Goal: Check status: Check status

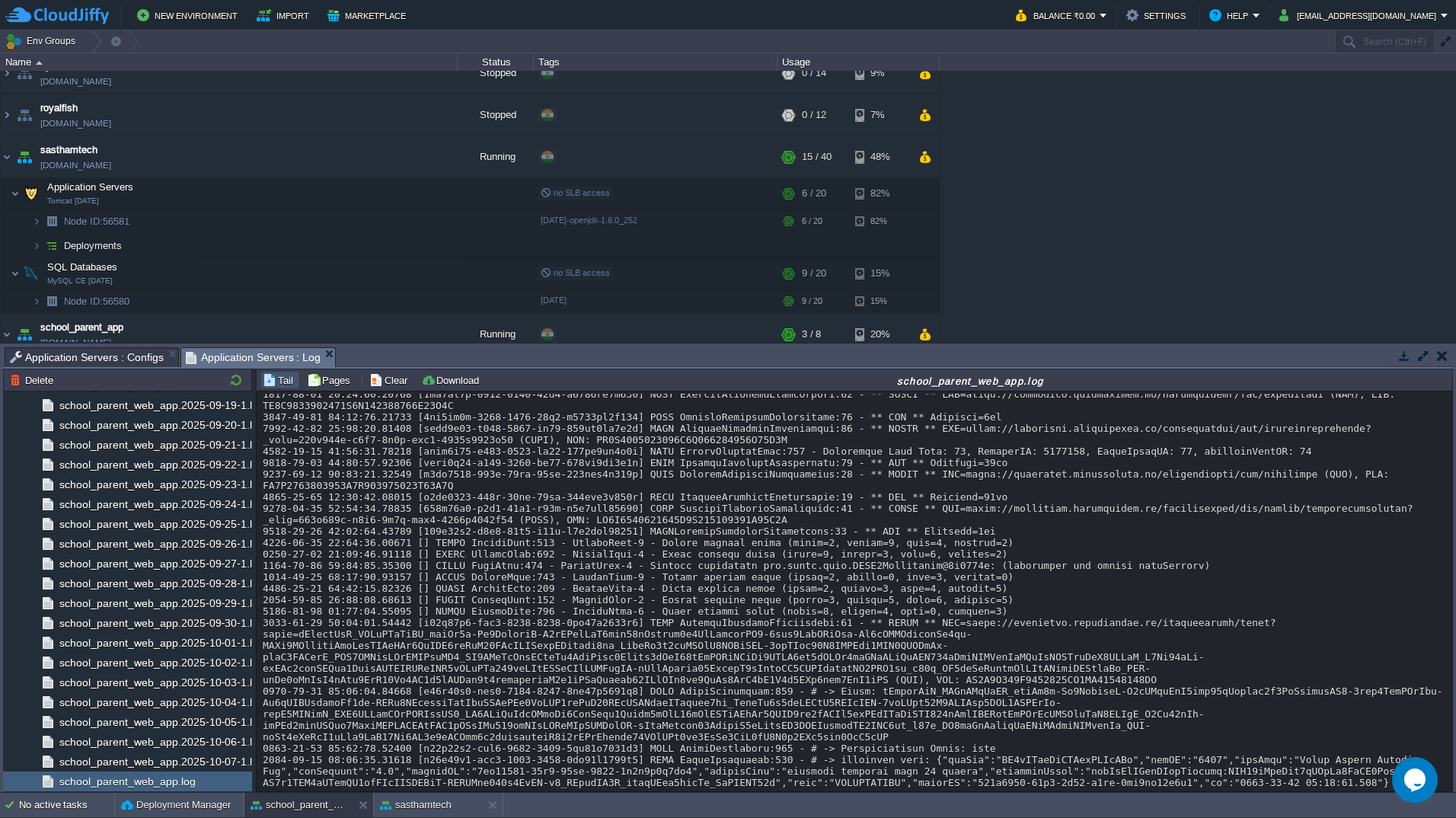
scroll to position [29411, 0]
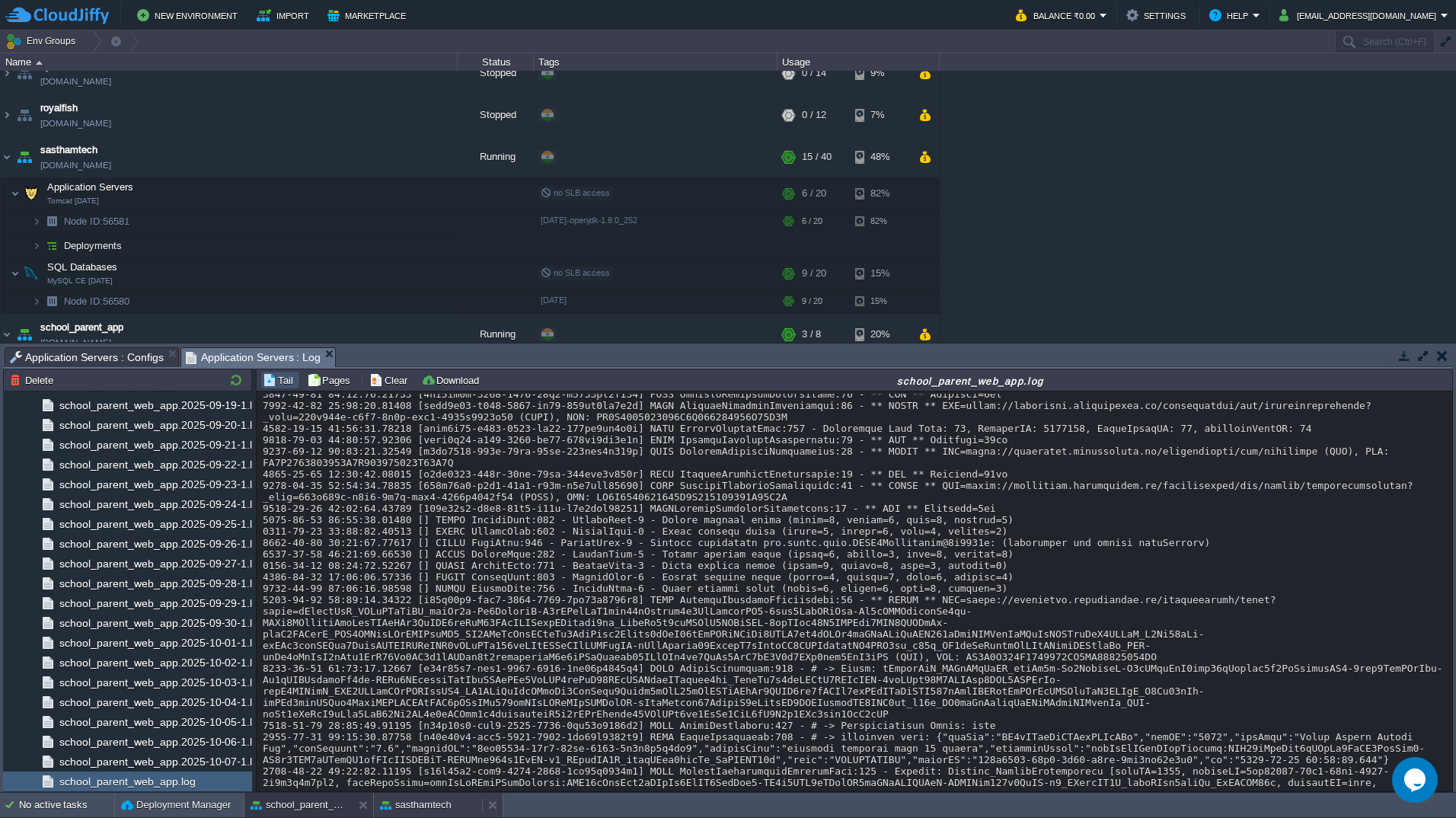
click at [400, 813] on div "sasthamtech" at bounding box center [427, 805] width 108 height 25
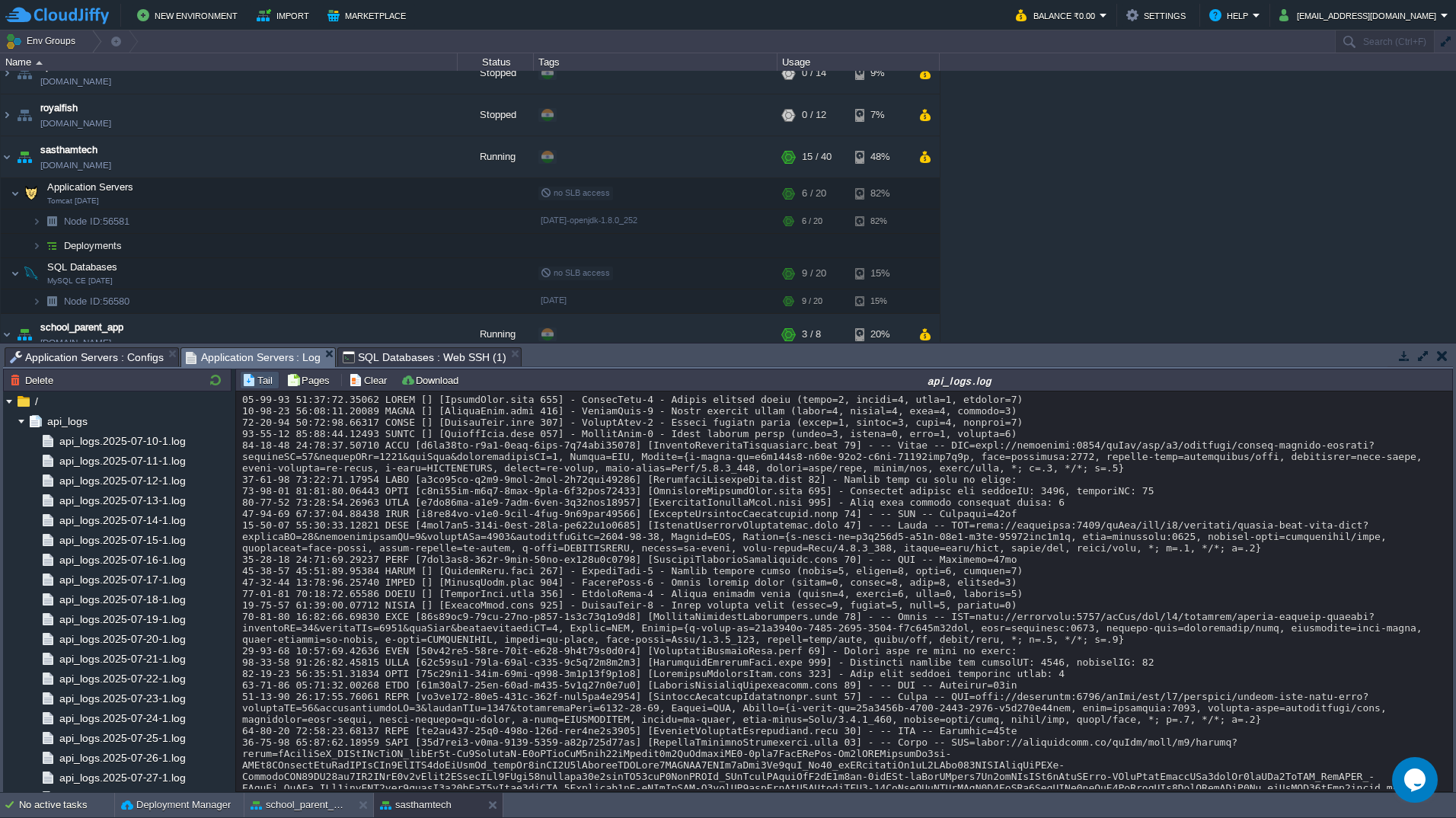
click at [239, 350] on span "Application Servers : Log" at bounding box center [253, 357] width 135 height 19
click at [217, 379] on button "button" at bounding box center [216, 379] width 18 height 14
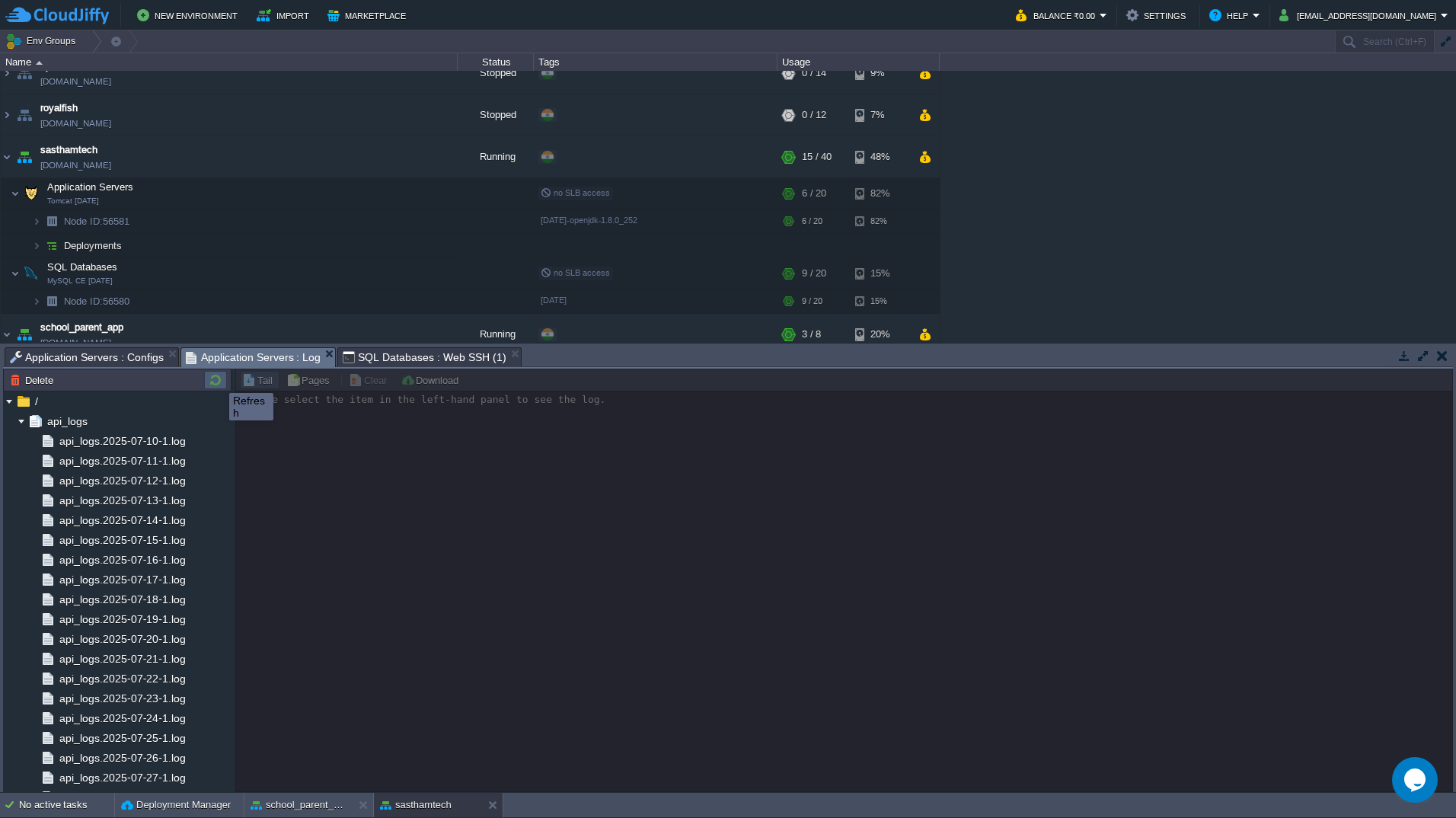
scroll to position [0, 0]
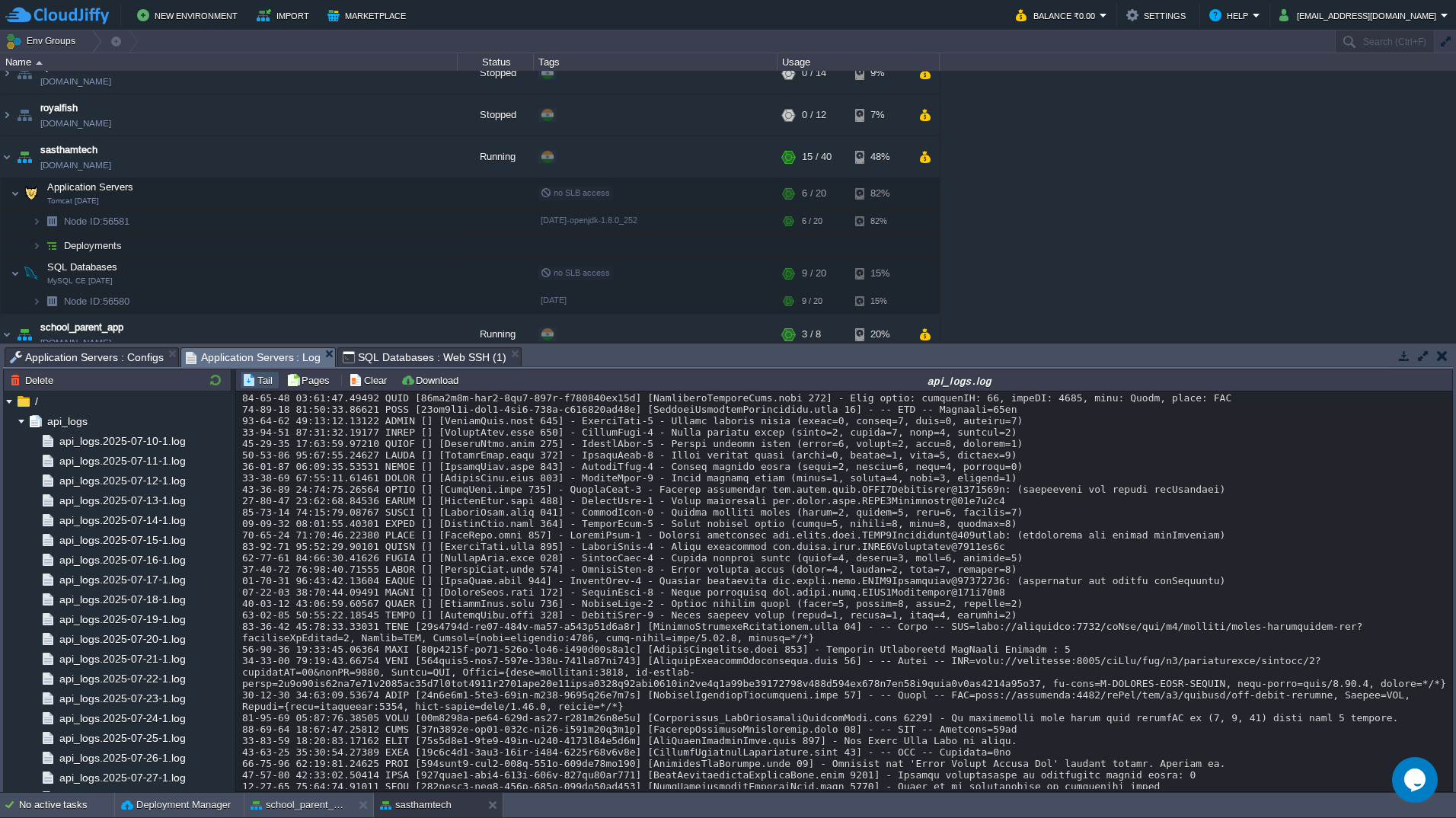
scroll to position [19465, 0]
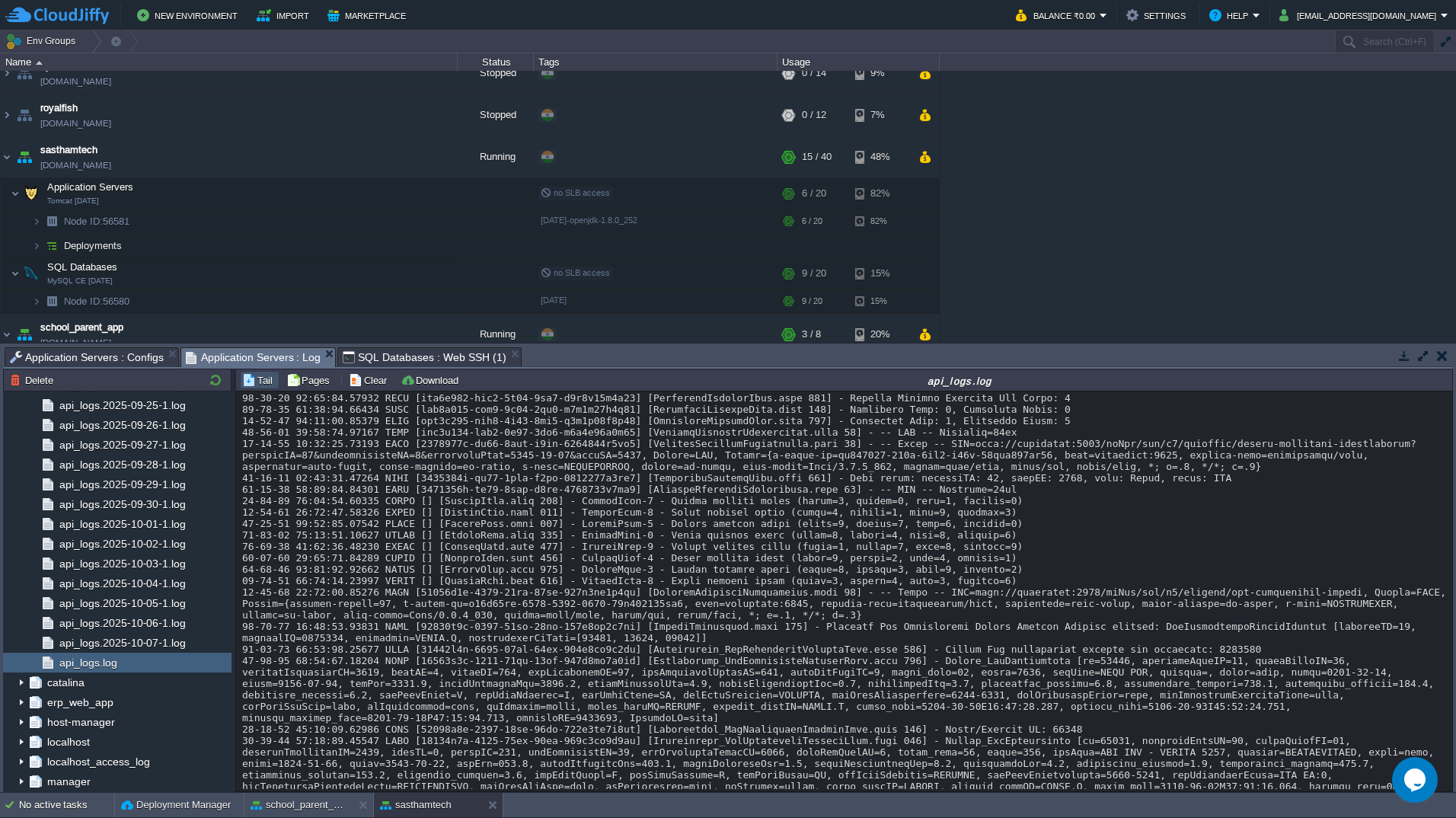
scroll to position [20665, 0]
